Goal: Information Seeking & Learning: Find specific page/section

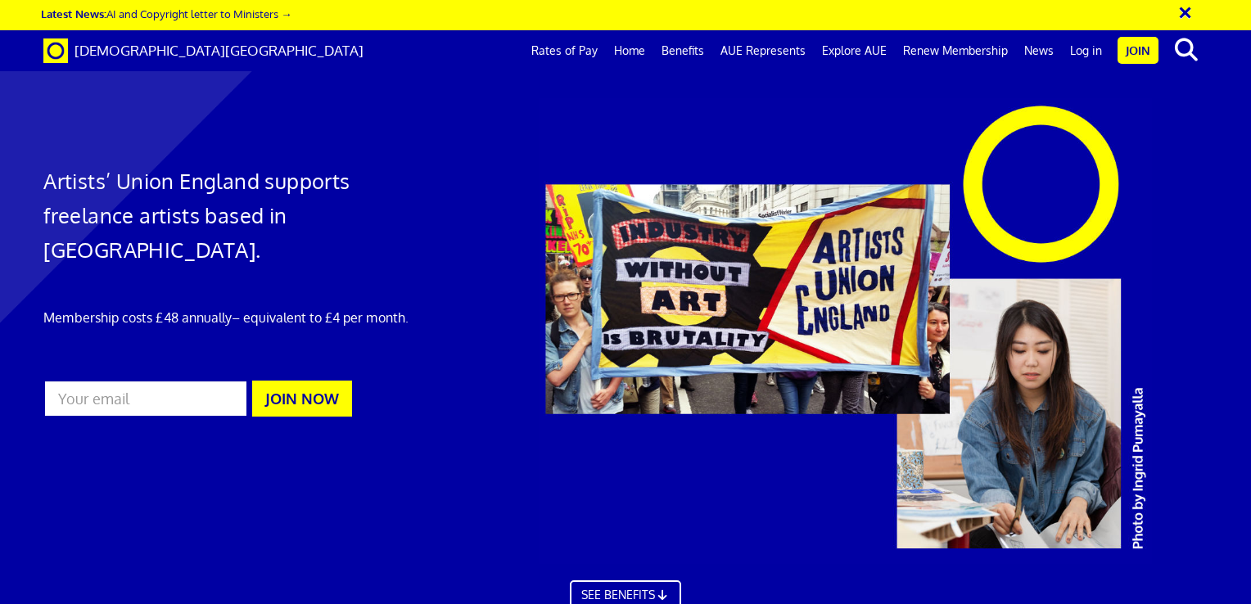
scroll to position [0, 12]
click at [580, 51] on link "Rates of Pay" at bounding box center [564, 50] width 83 height 41
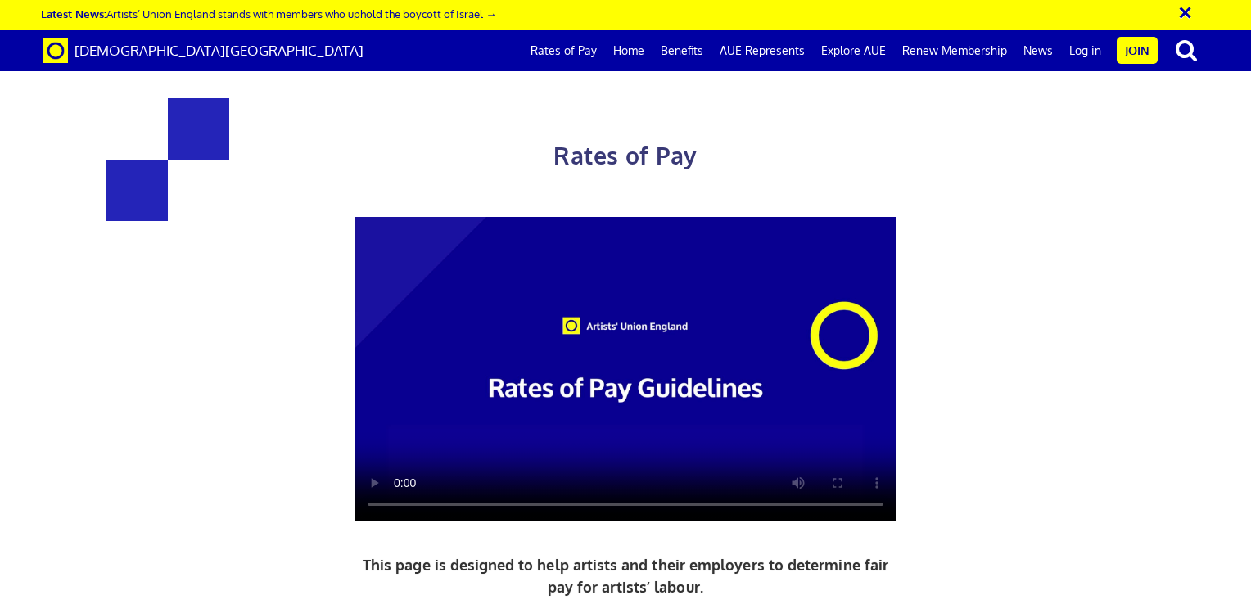
scroll to position [743, 0]
